Goal: Task Accomplishment & Management: Use online tool/utility

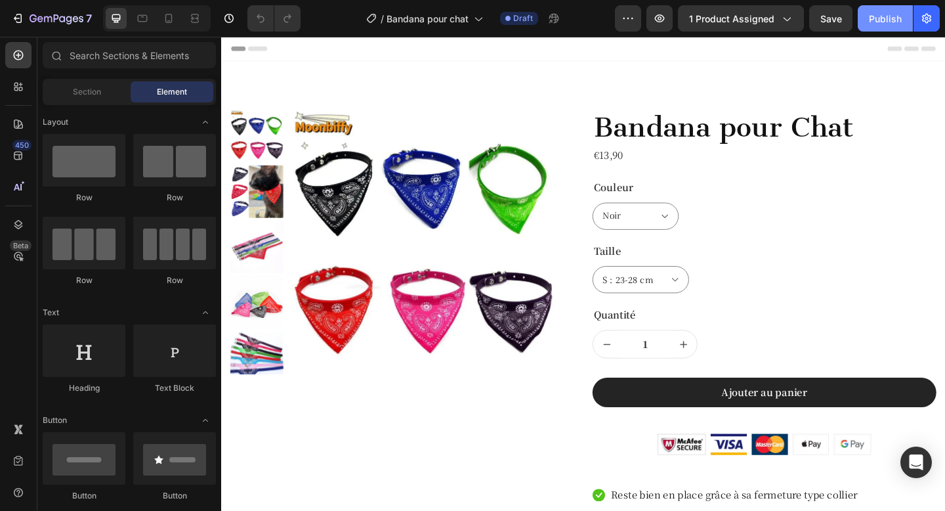
click at [876, 22] on div "Publish" at bounding box center [885, 19] width 33 height 14
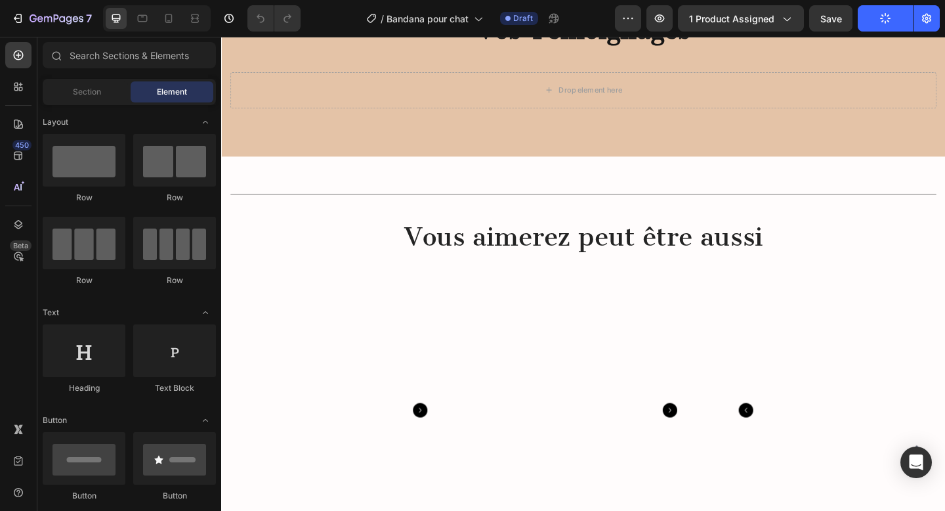
scroll to position [1106, 0]
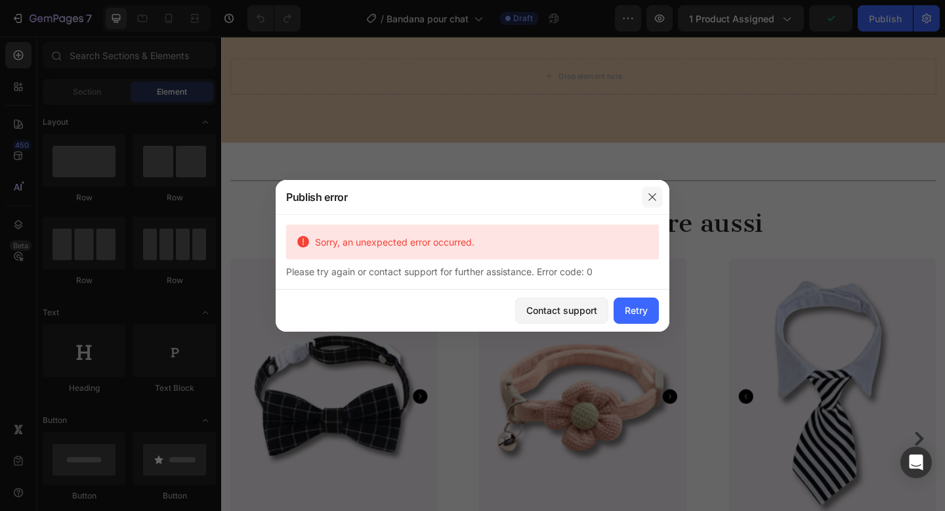
click at [652, 204] on button "button" at bounding box center [652, 196] width 21 height 21
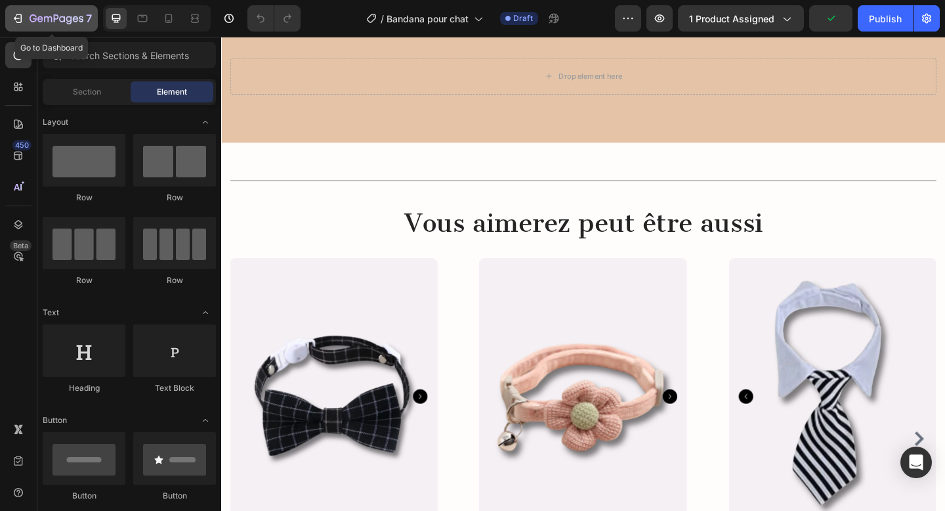
click at [32, 17] on icon "button" at bounding box center [57, 19] width 54 height 11
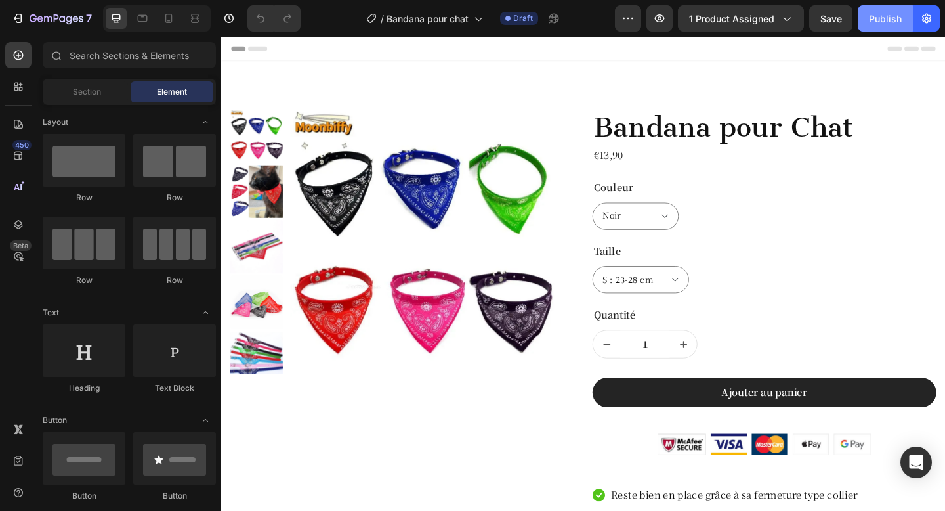
click at [901, 18] on div "Publish" at bounding box center [885, 19] width 33 height 14
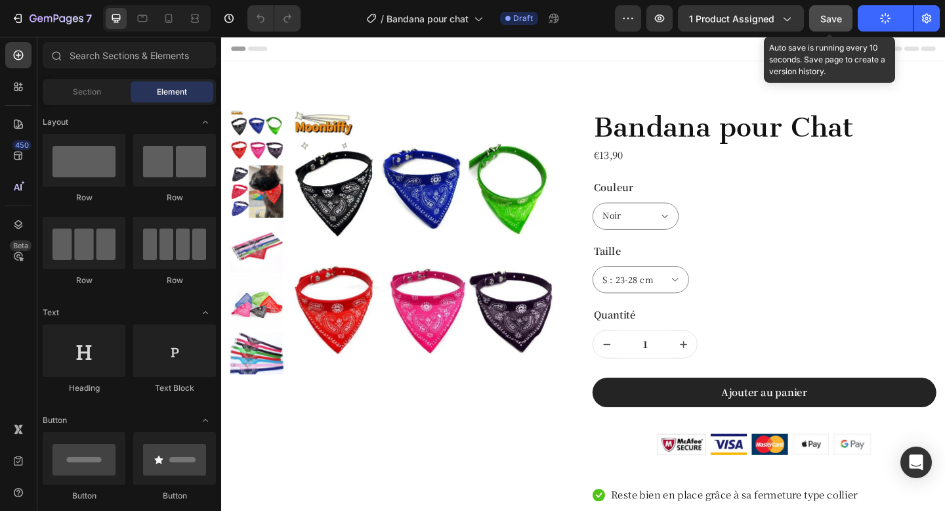
click at [831, 24] on span "Save" at bounding box center [831, 18] width 22 height 11
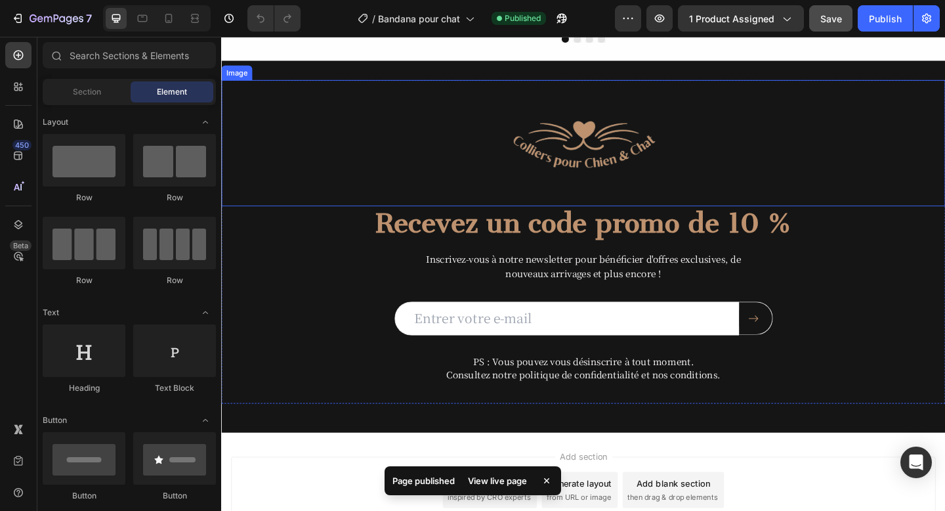
scroll to position [2609, 0]
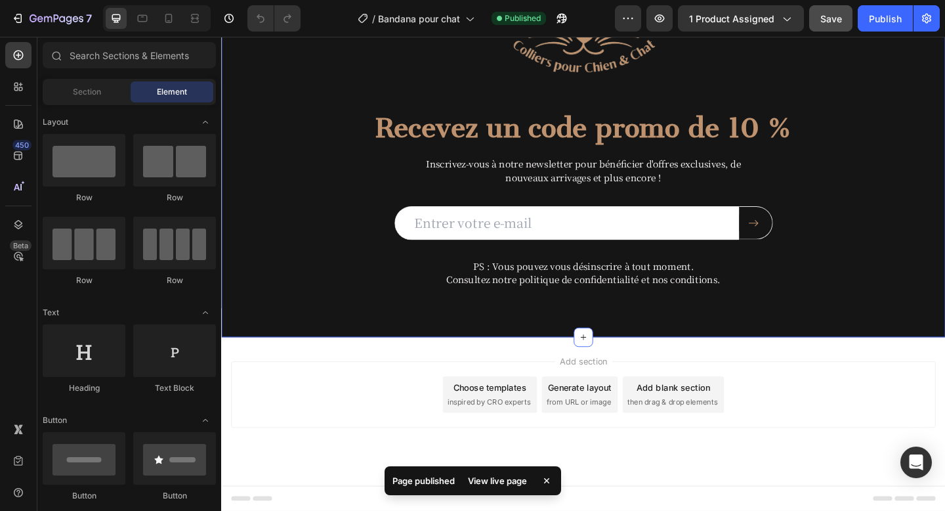
click at [300, 351] on div "Image Recevez un code promo de 10 % Heading Inscrivez-vous à notre newsletter p…" at bounding box center [615, 161] width 788 height 404
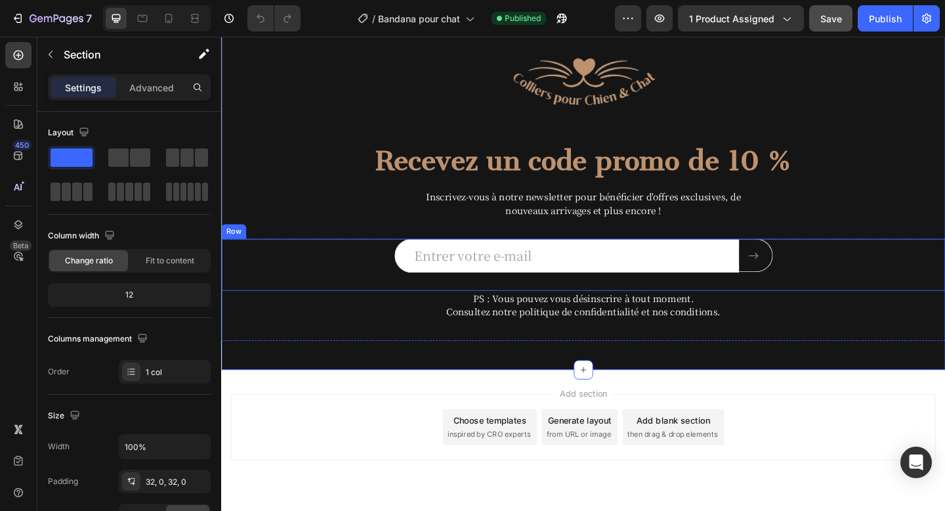
scroll to position [2488, 0]
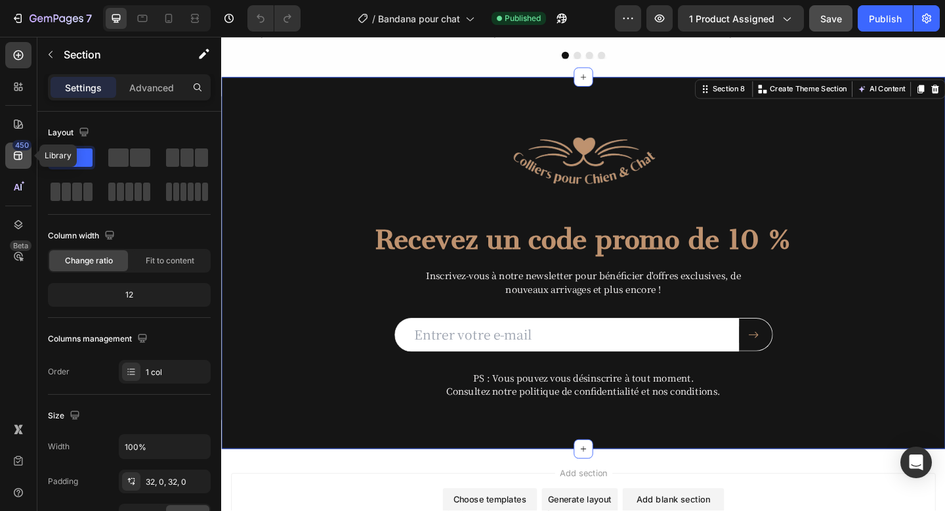
click at [16, 154] on icon at bounding box center [18, 156] width 9 height 9
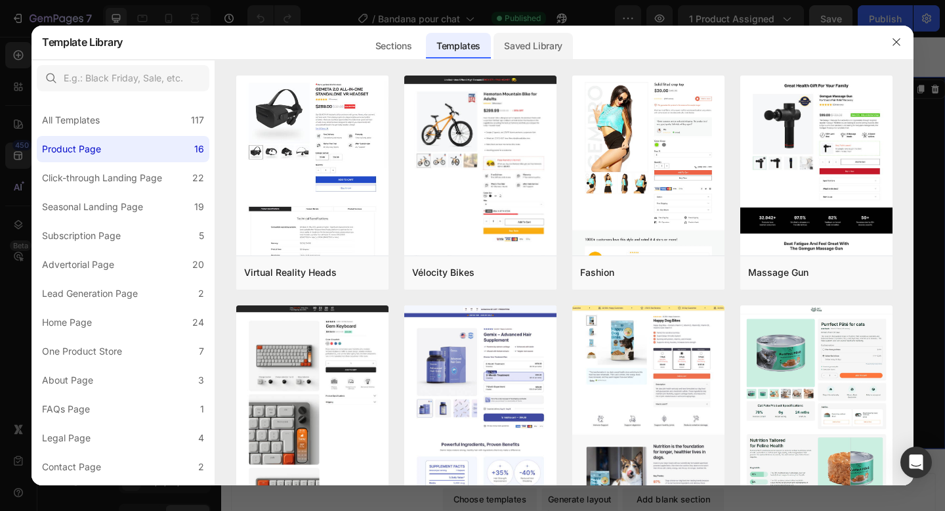
click at [518, 53] on div "Saved Library" at bounding box center [533, 46] width 79 height 26
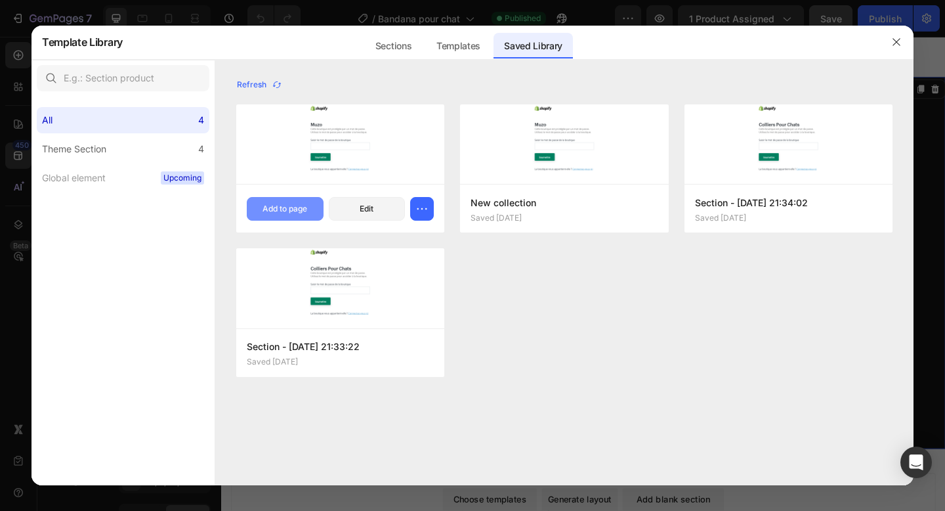
click at [288, 213] on div "Add to page" at bounding box center [285, 209] width 45 height 12
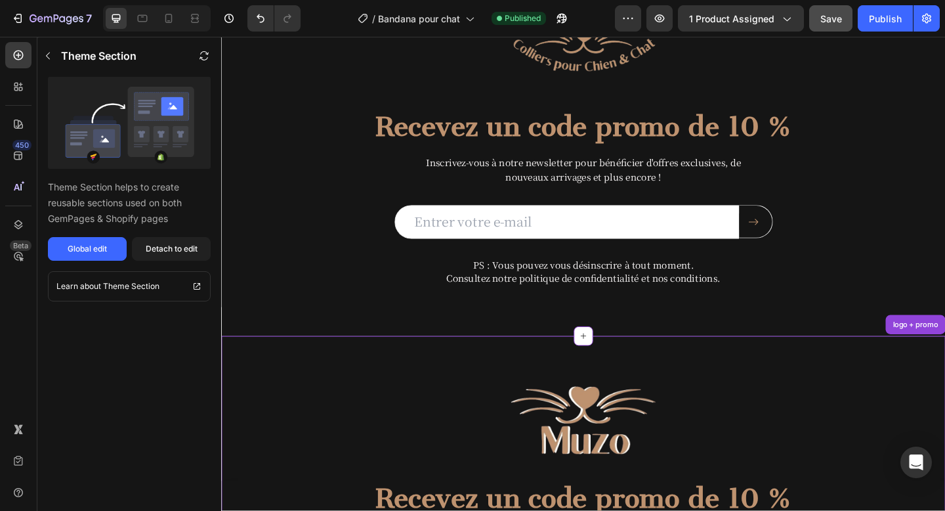
scroll to position [2601, 0]
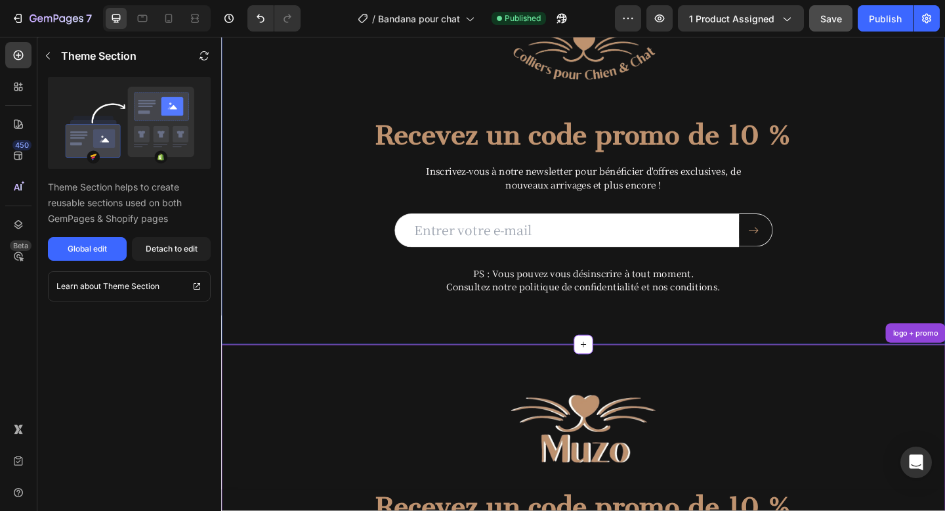
click at [295, 345] on div "Image Recevez un code promo de 10 % Heading Inscrivez-vous à notre newsletter p…" at bounding box center [615, 169] width 788 height 362
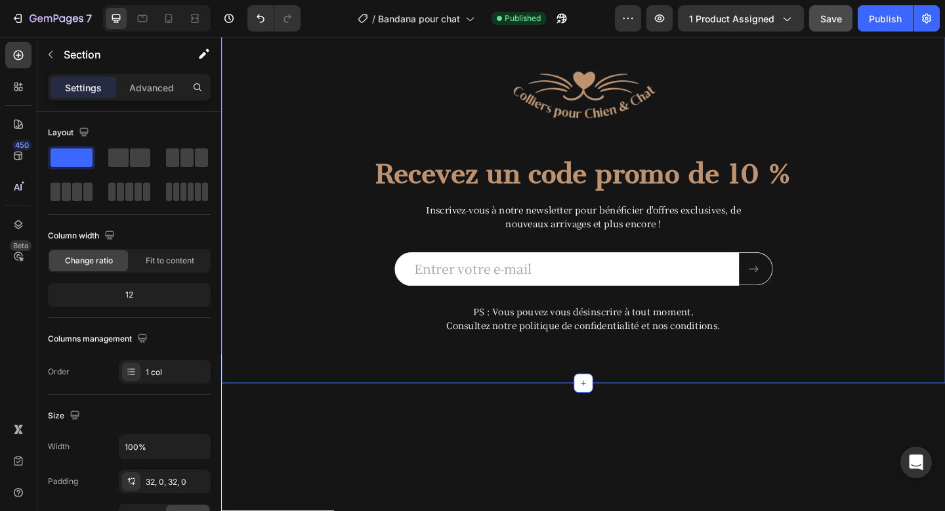
scroll to position [2368, 0]
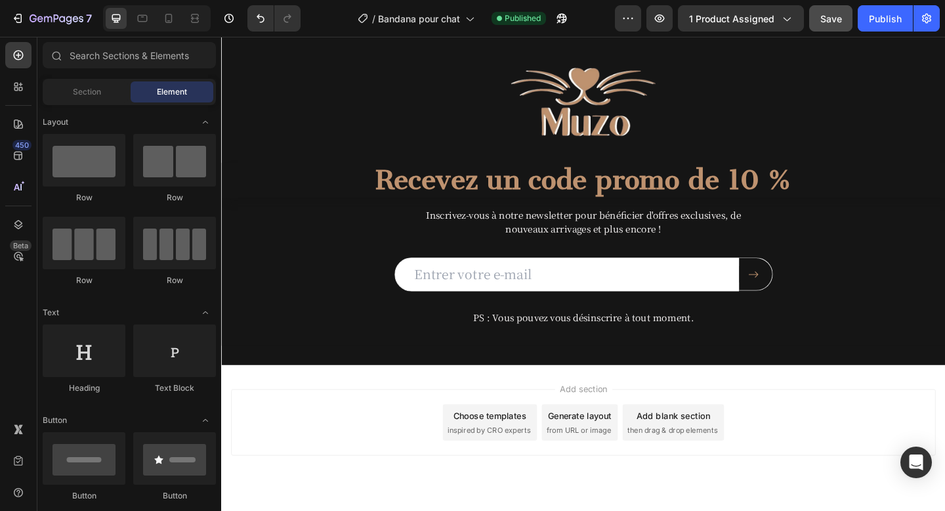
scroll to position [2547, 0]
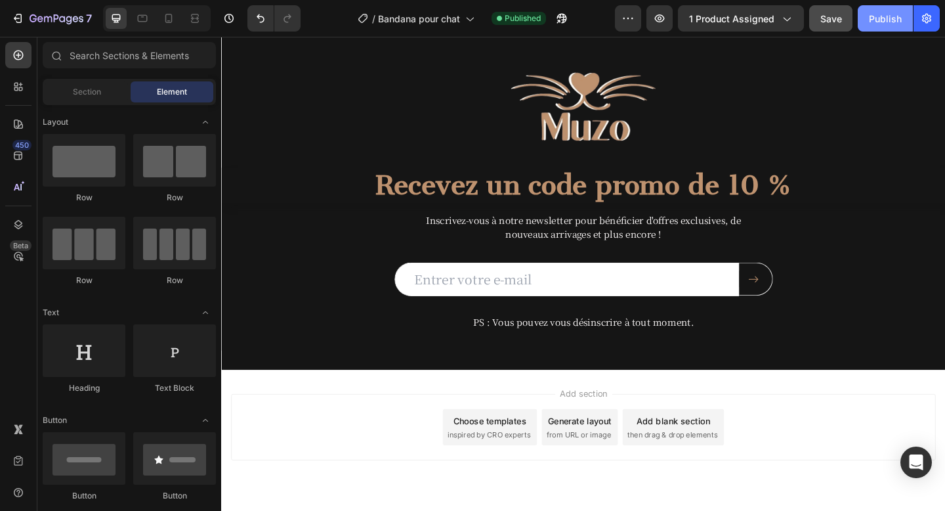
click at [879, 16] on div "Publish" at bounding box center [885, 19] width 33 height 14
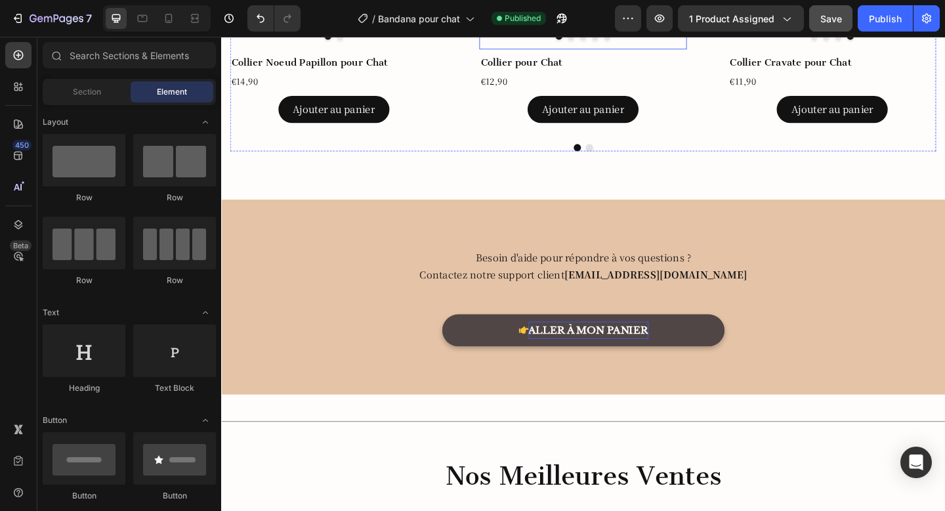
scroll to position [1694, 0]
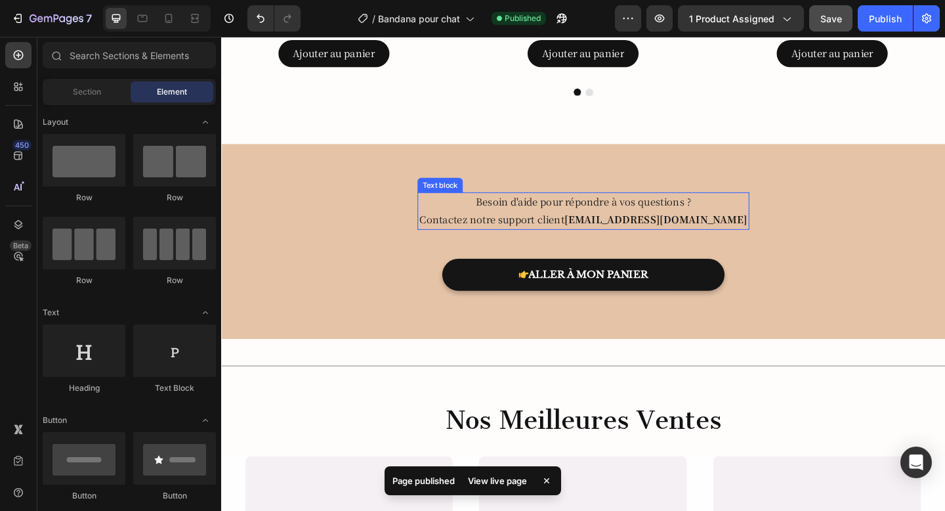
click at [645, 240] on strong "infocpc@gmail.com" at bounding box center [694, 235] width 199 height 15
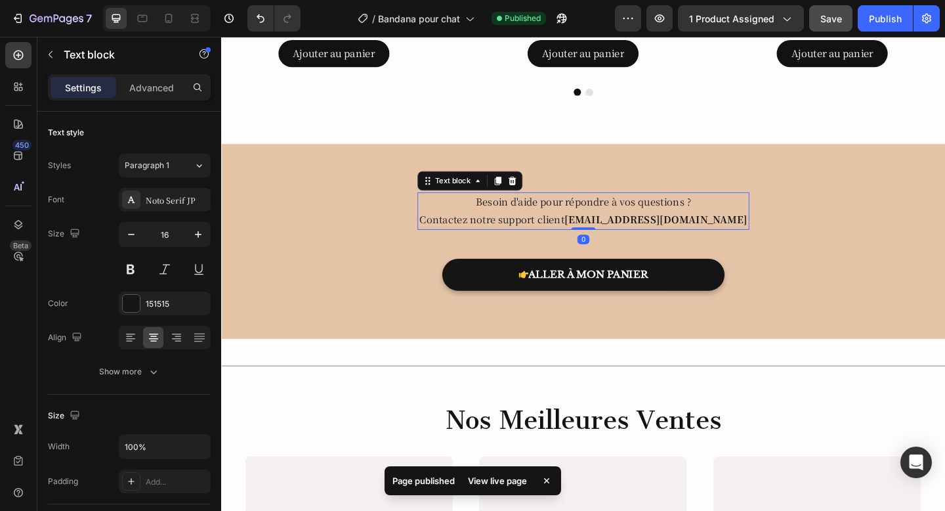
click at [645, 240] on strong "infocpc@gmail.com" at bounding box center [694, 235] width 199 height 15
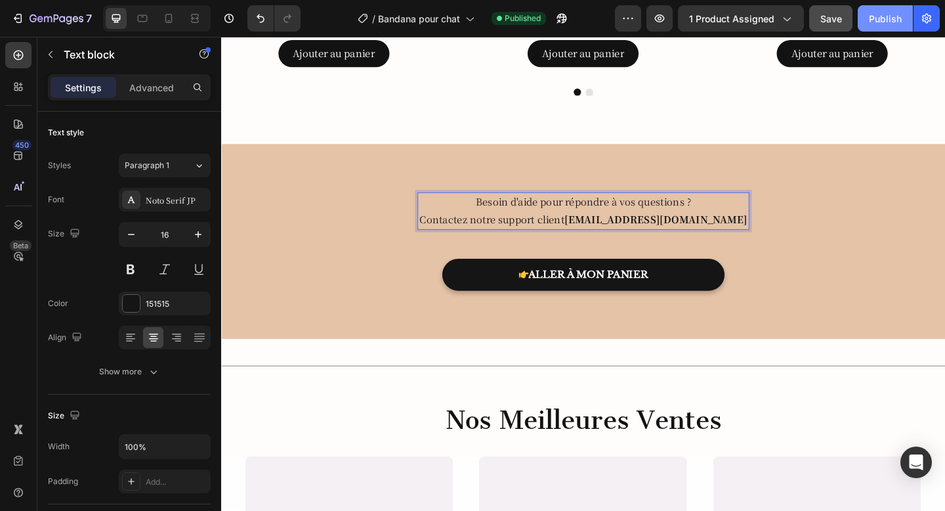
click at [878, 26] on button "Publish" at bounding box center [885, 18] width 55 height 26
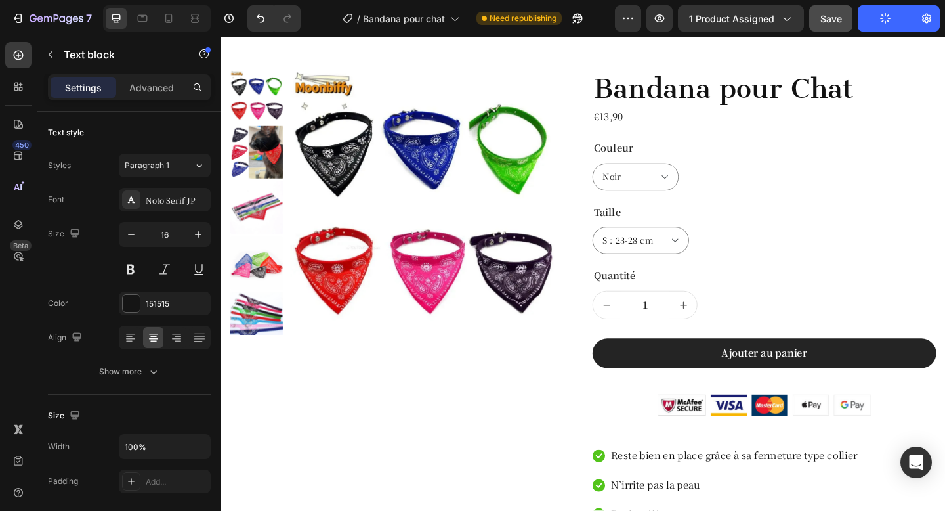
scroll to position [0, 0]
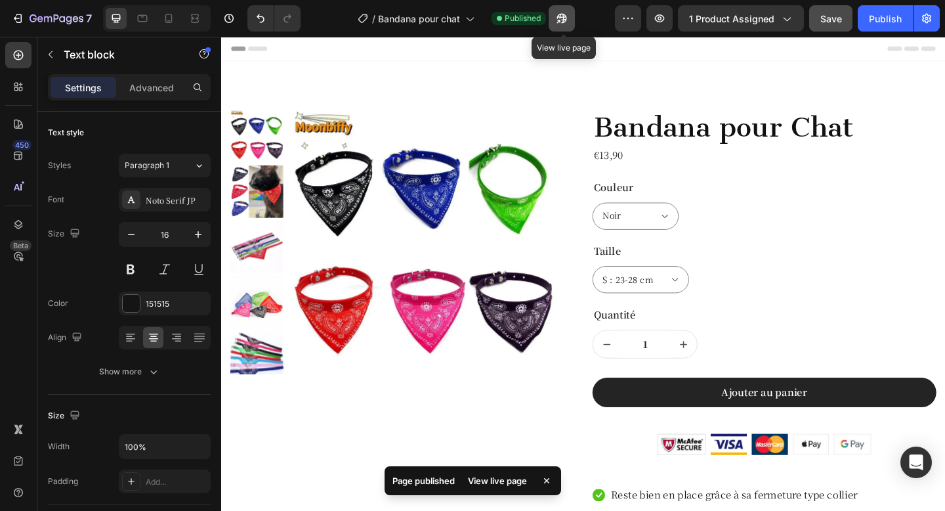
click at [561, 20] on icon "button" at bounding box center [558, 21] width 3 height 3
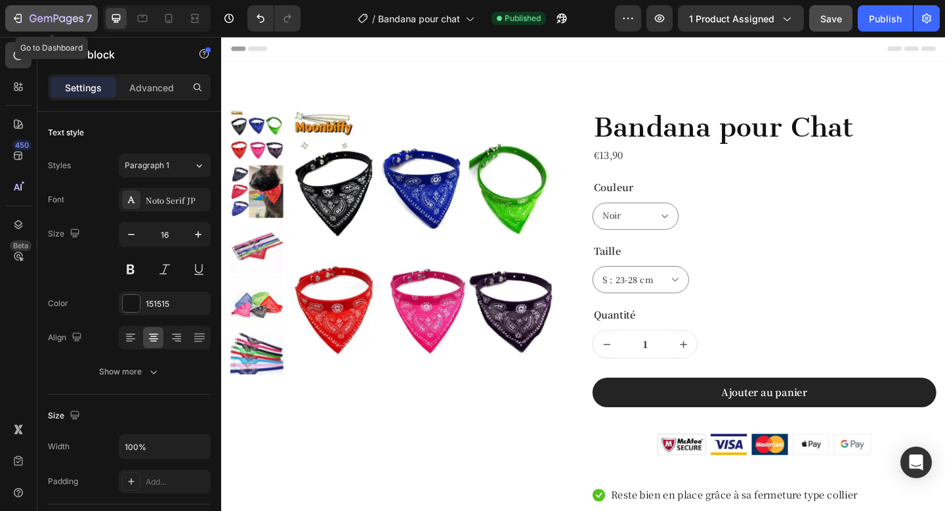
click at [43, 22] on icon "button" at bounding box center [57, 19] width 54 height 11
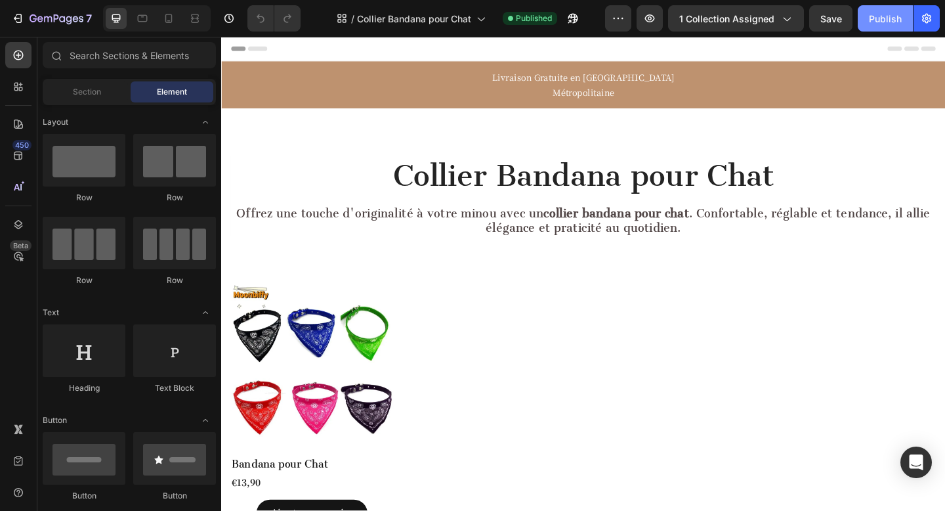
click at [893, 23] on div "Publish" at bounding box center [885, 19] width 33 height 14
click at [572, 20] on icon "button" at bounding box center [569, 21] width 3 height 3
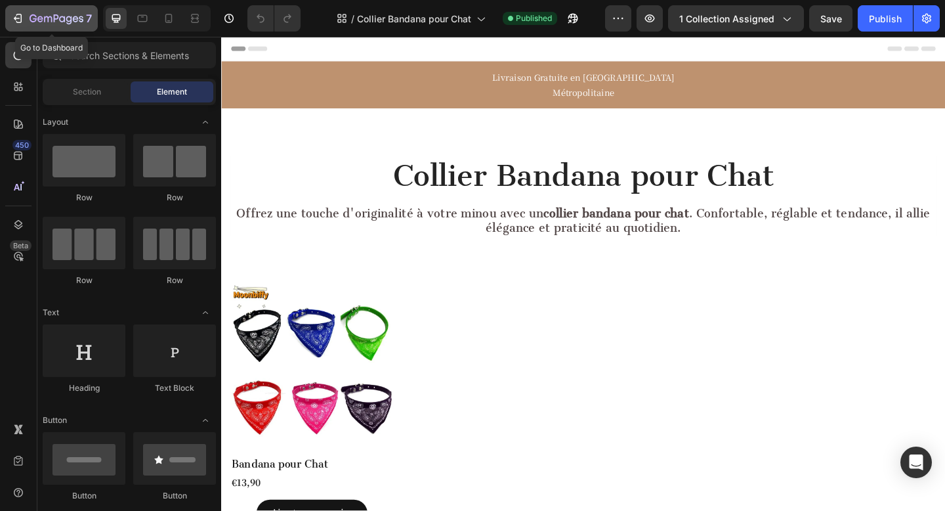
click at [39, 28] on button "7" at bounding box center [51, 18] width 93 height 26
